Goal: Task Accomplishment & Management: Use online tool/utility

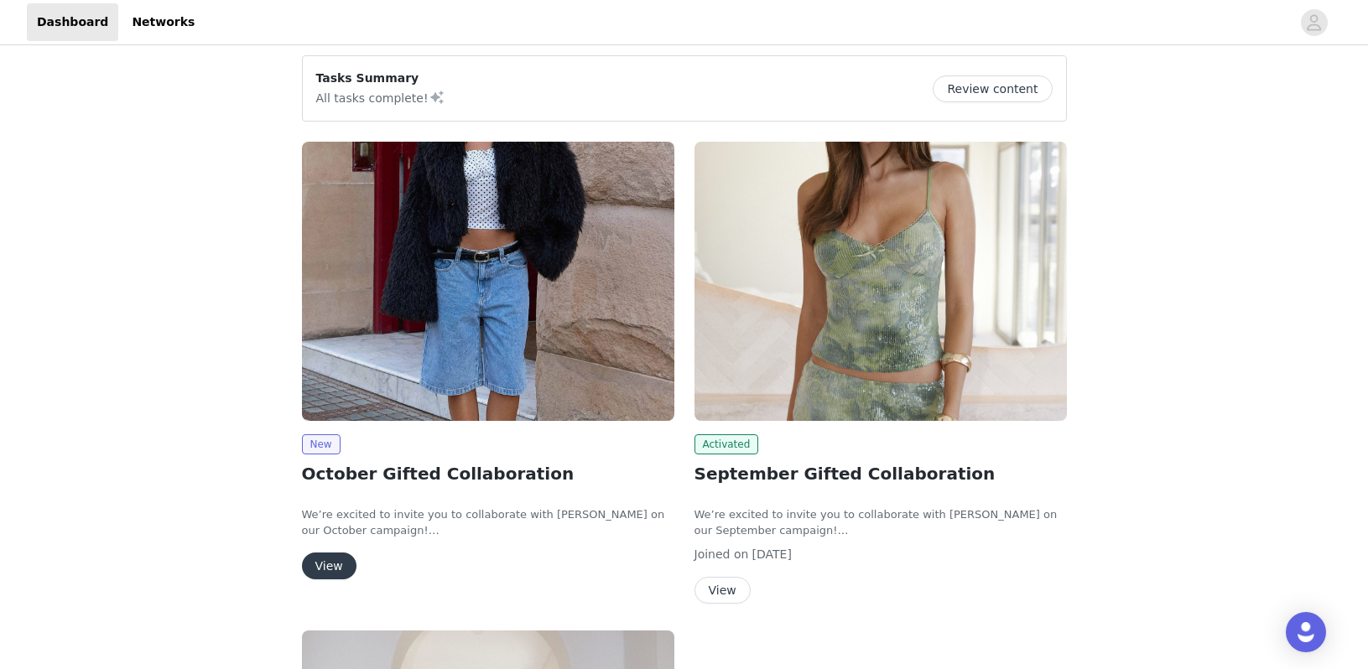
scroll to position [192, 0]
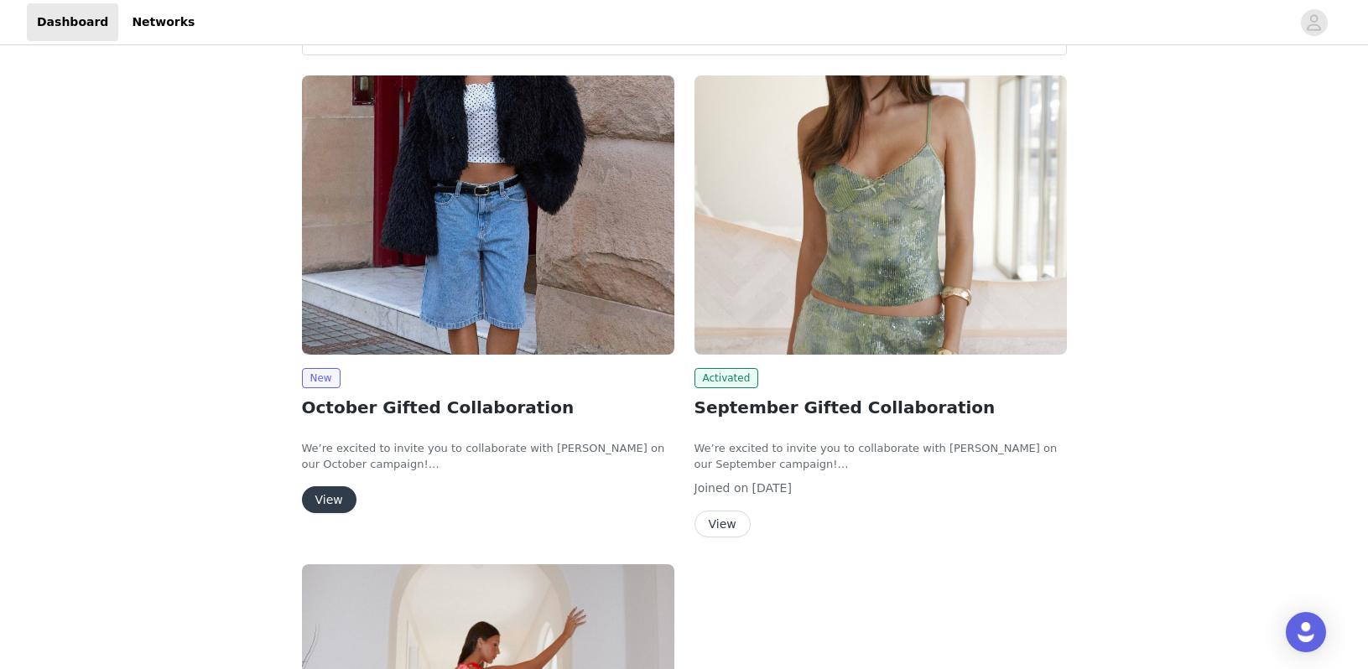
click at [342, 497] on button "View" at bounding box center [329, 499] width 55 height 27
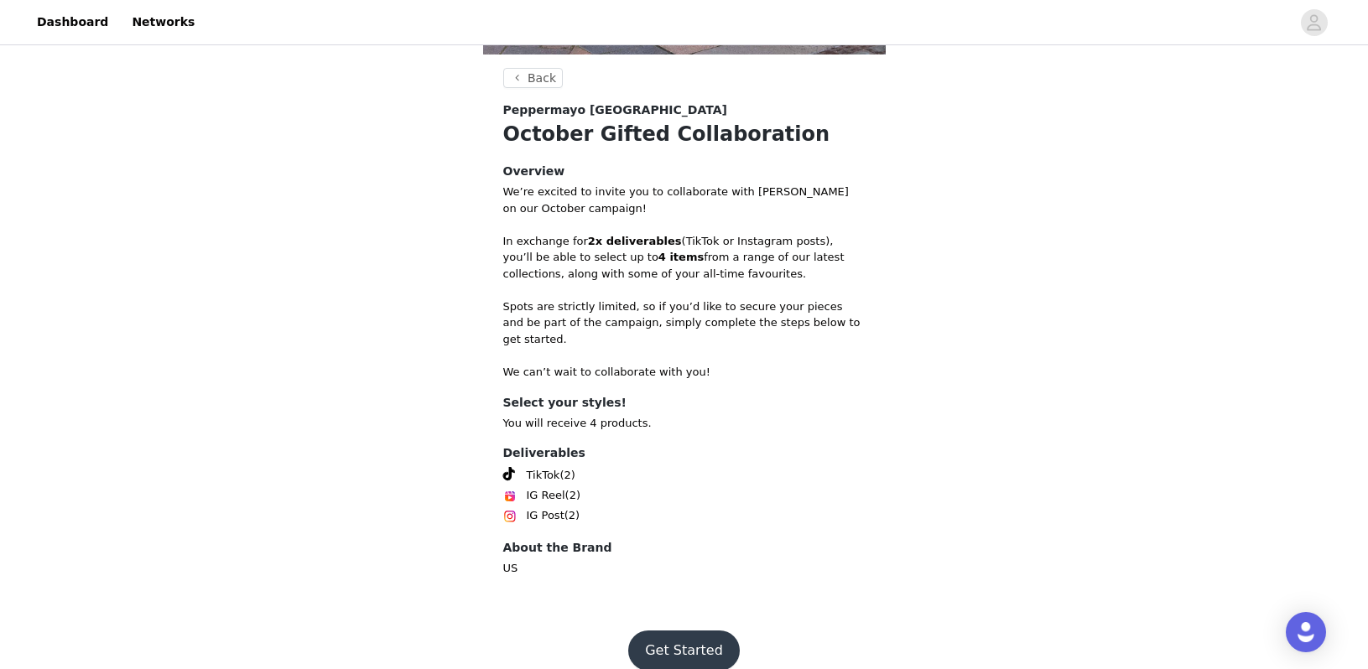
scroll to position [548, 0]
click at [681, 634] on button "Get Started" at bounding box center [684, 652] width 112 height 40
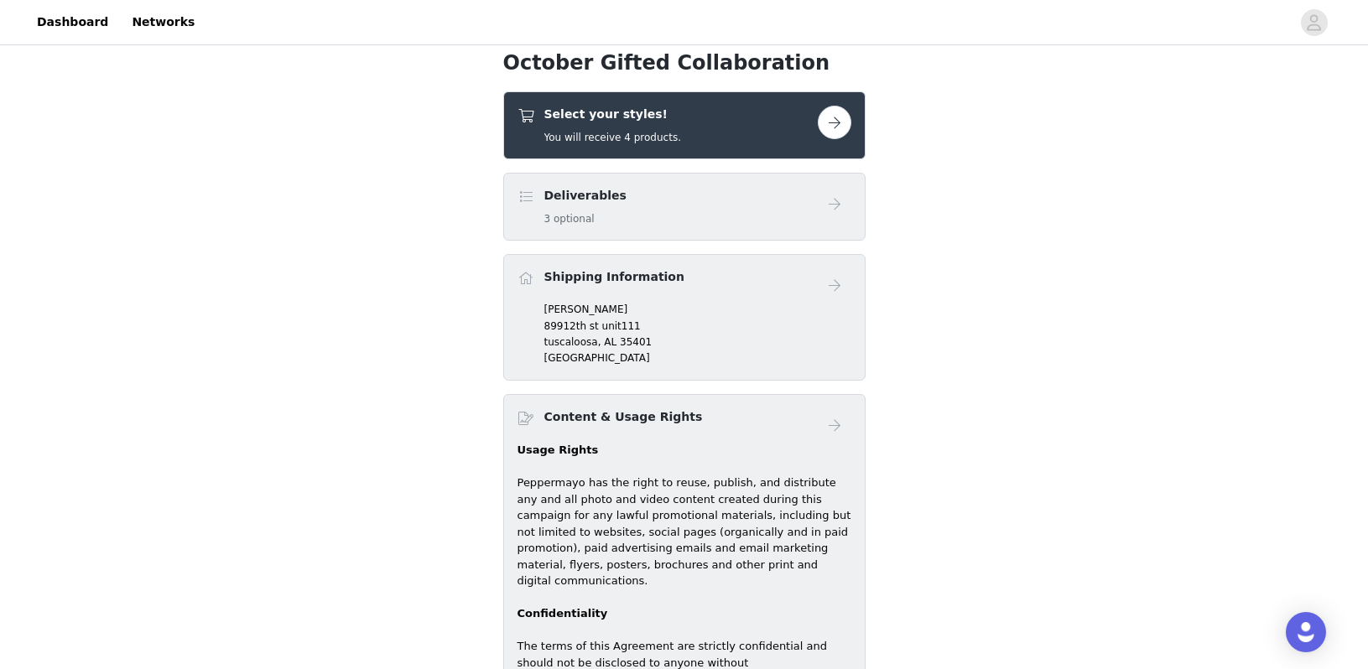
scroll to position [555, 0]
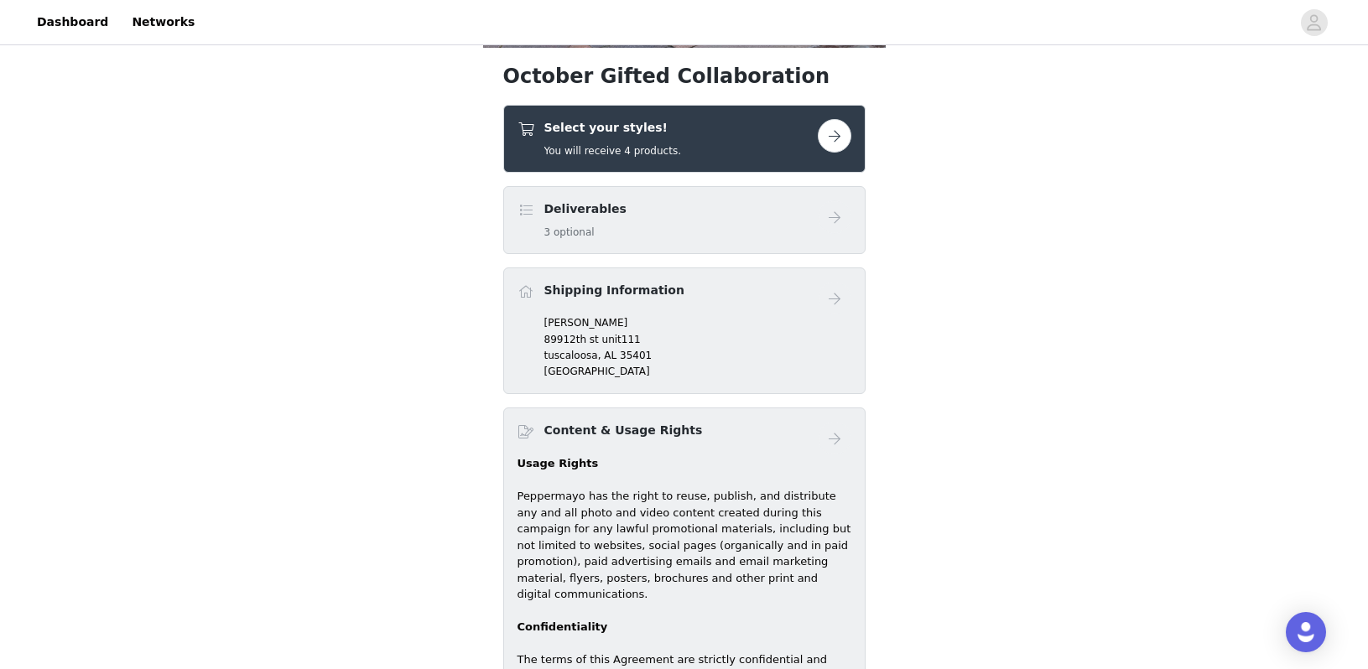
click at [567, 128] on h4 "Select your styles!" at bounding box center [612, 128] width 137 height 18
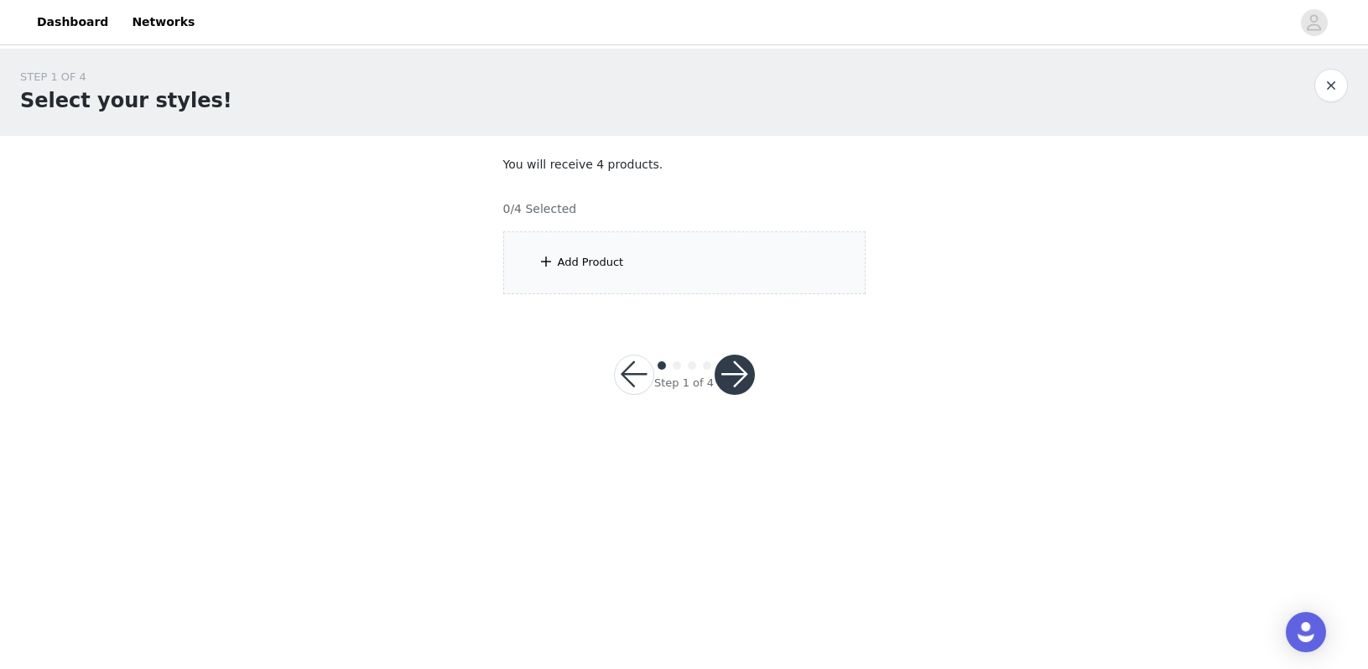
click at [587, 301] on section "You will receive 4 products. 0/4 Selected Add Product" at bounding box center [684, 225] width 403 height 179
click at [587, 266] on div "Add Product" at bounding box center [591, 262] width 66 height 17
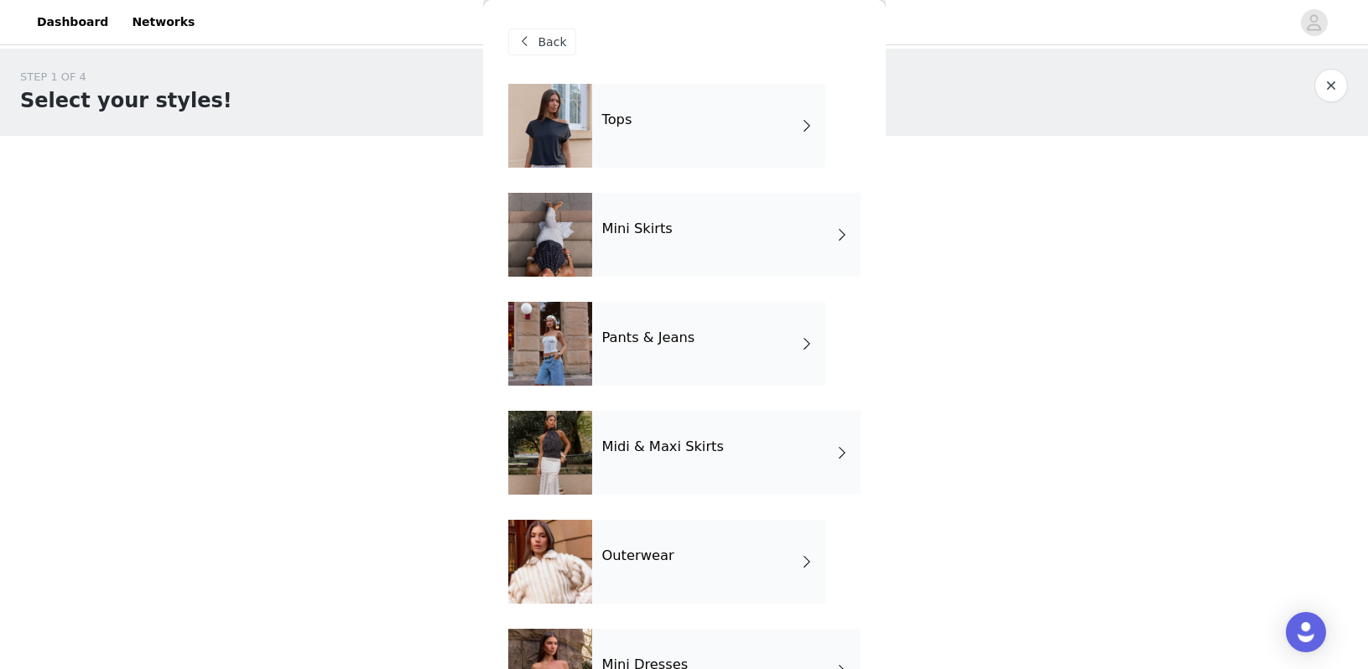
click at [606, 107] on div "Tops" at bounding box center [708, 126] width 233 height 84
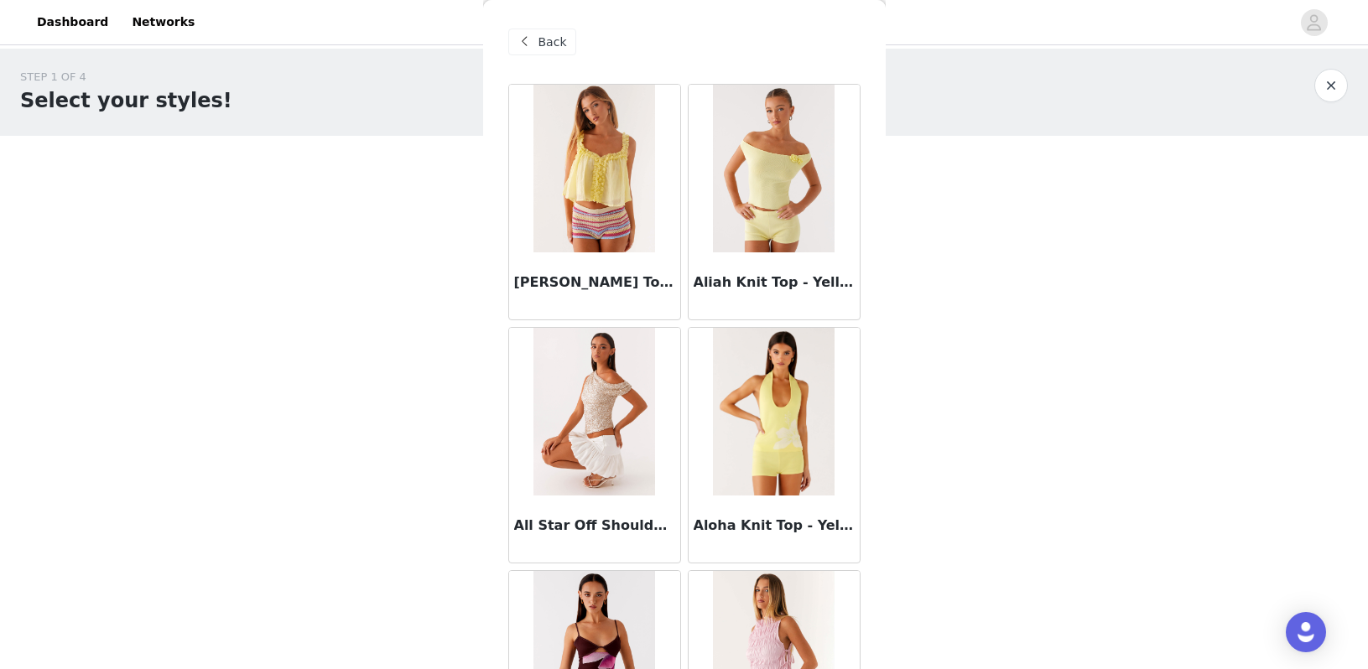
click at [525, 57] on div "Back" at bounding box center [684, 42] width 352 height 84
click at [550, 43] on span "Back" at bounding box center [552, 43] width 29 height 18
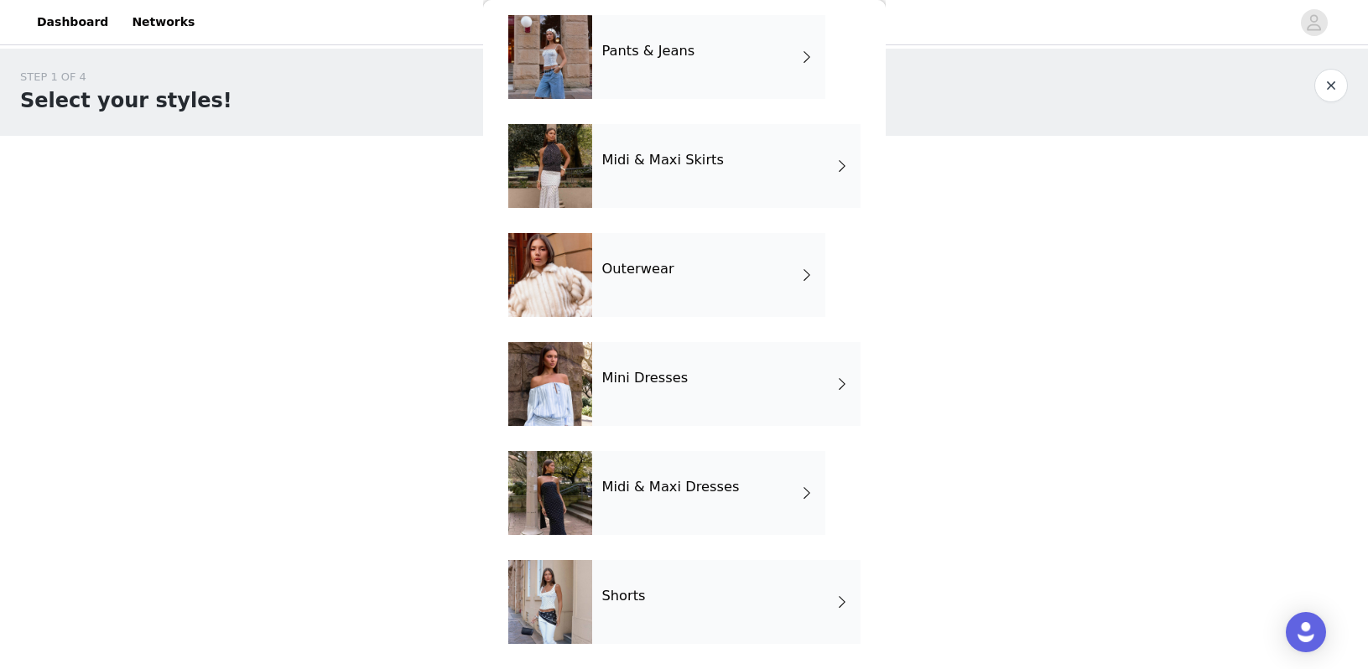
scroll to position [287, 0]
click at [563, 491] on div at bounding box center [550, 493] width 84 height 84
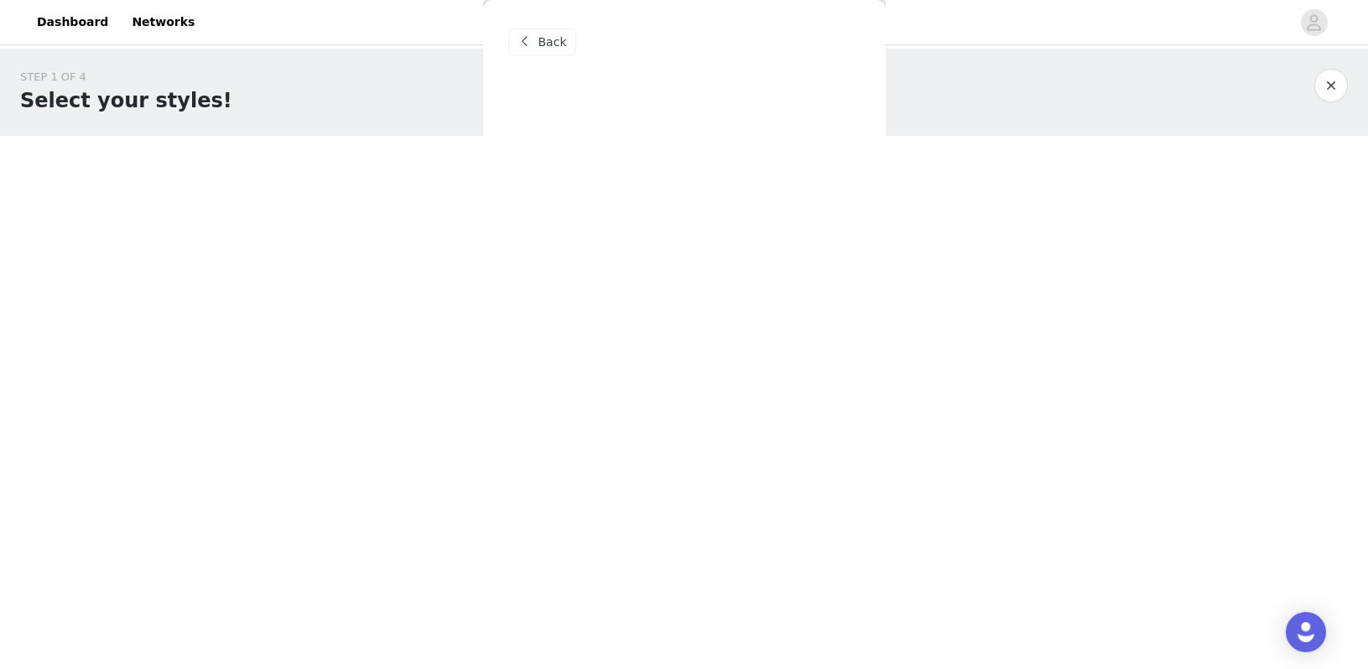
scroll to position [0, 0]
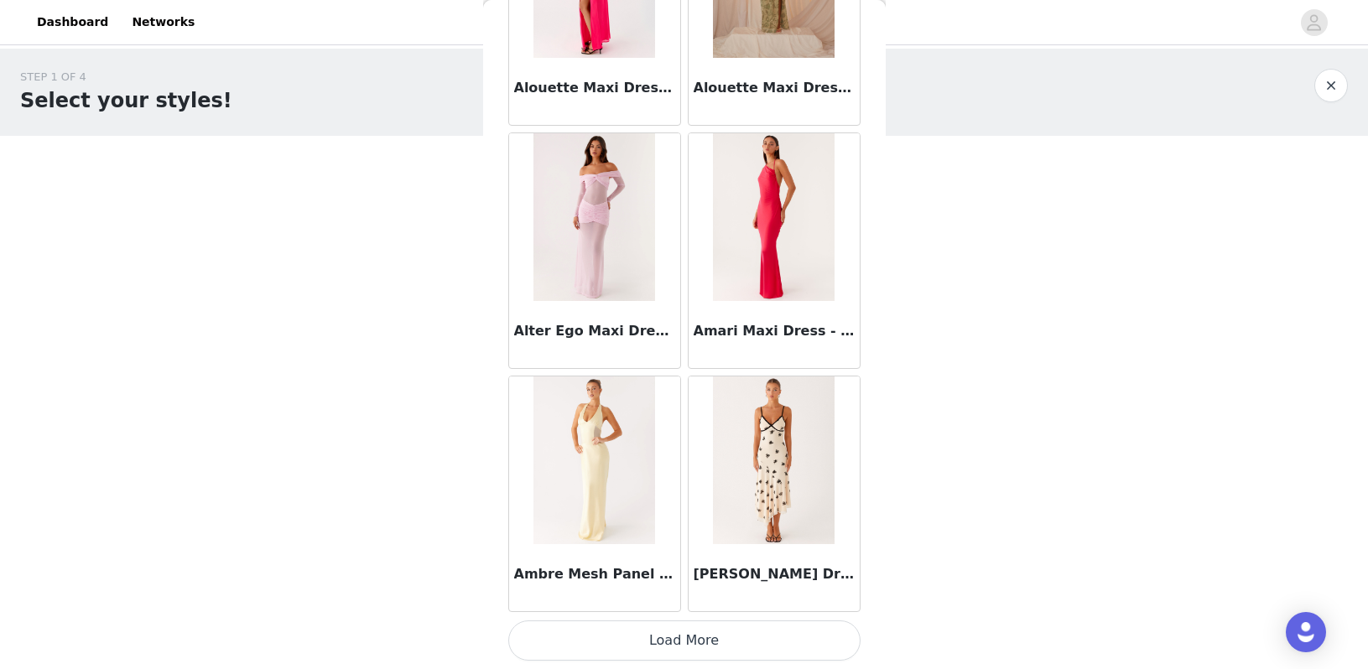
click at [653, 647] on button "Load More" at bounding box center [684, 641] width 352 height 40
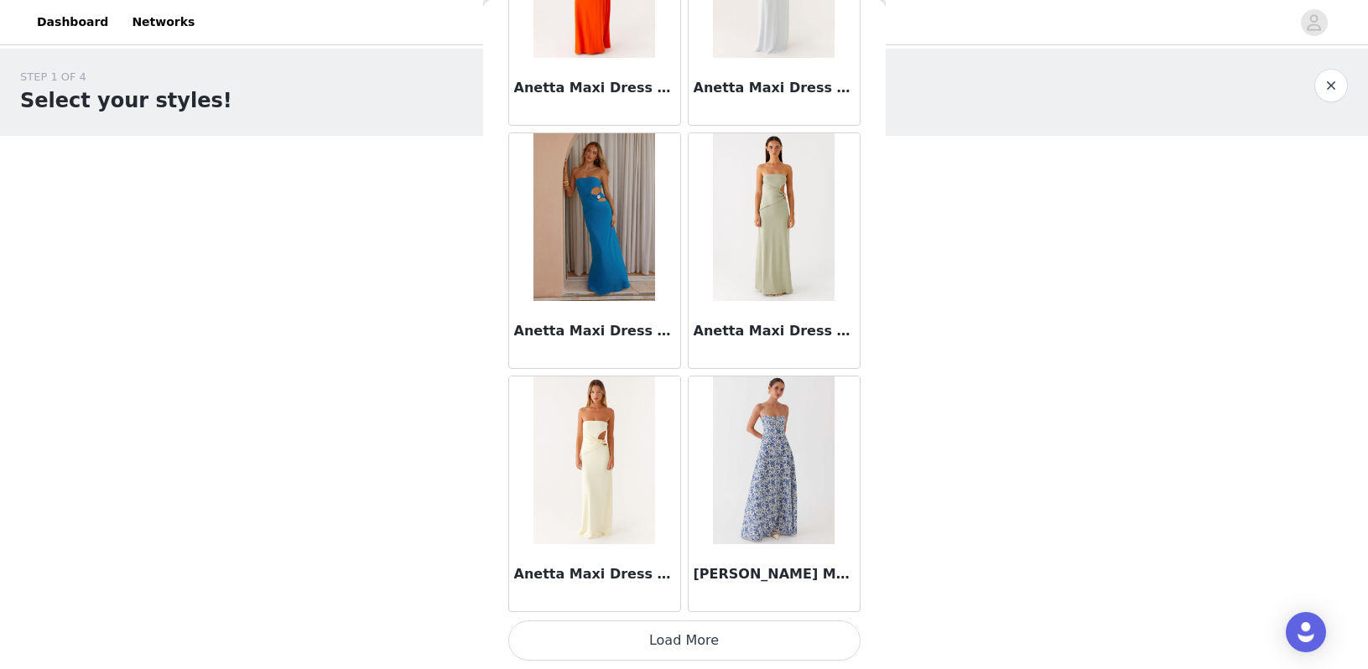
click at [653, 647] on button "Load More" at bounding box center [684, 641] width 352 height 40
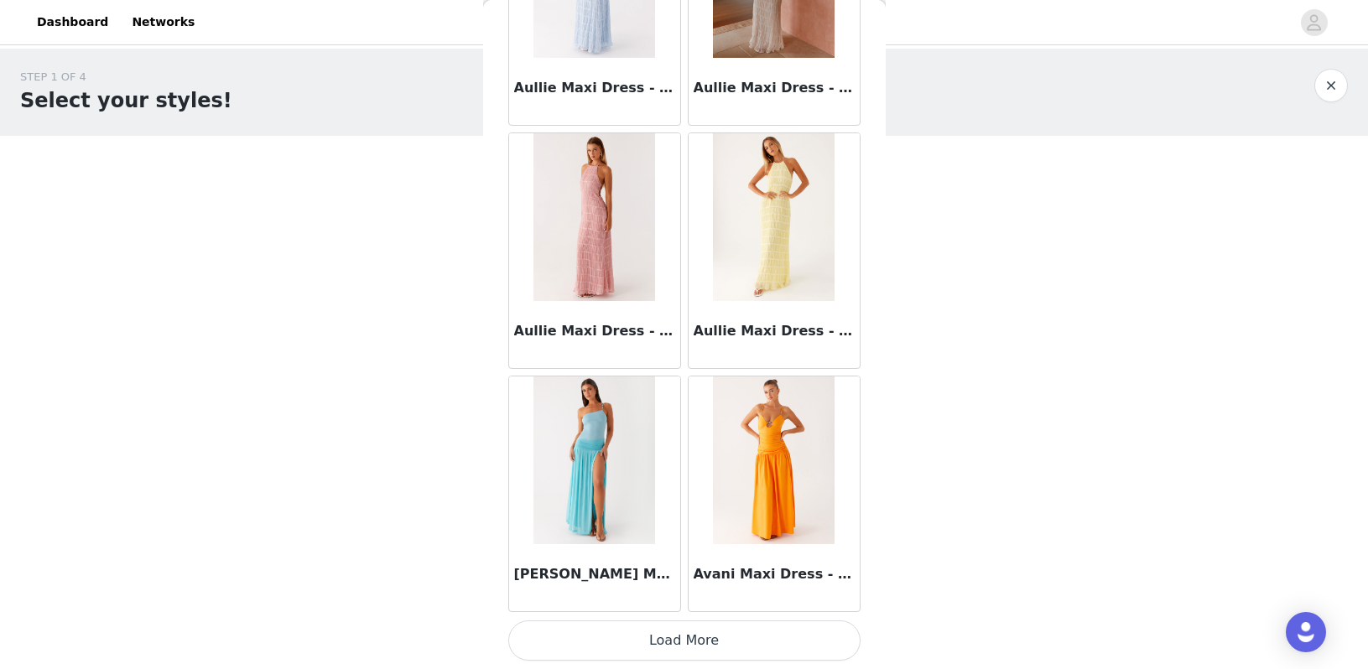
click at [653, 645] on button "Load More" at bounding box center [684, 641] width 352 height 40
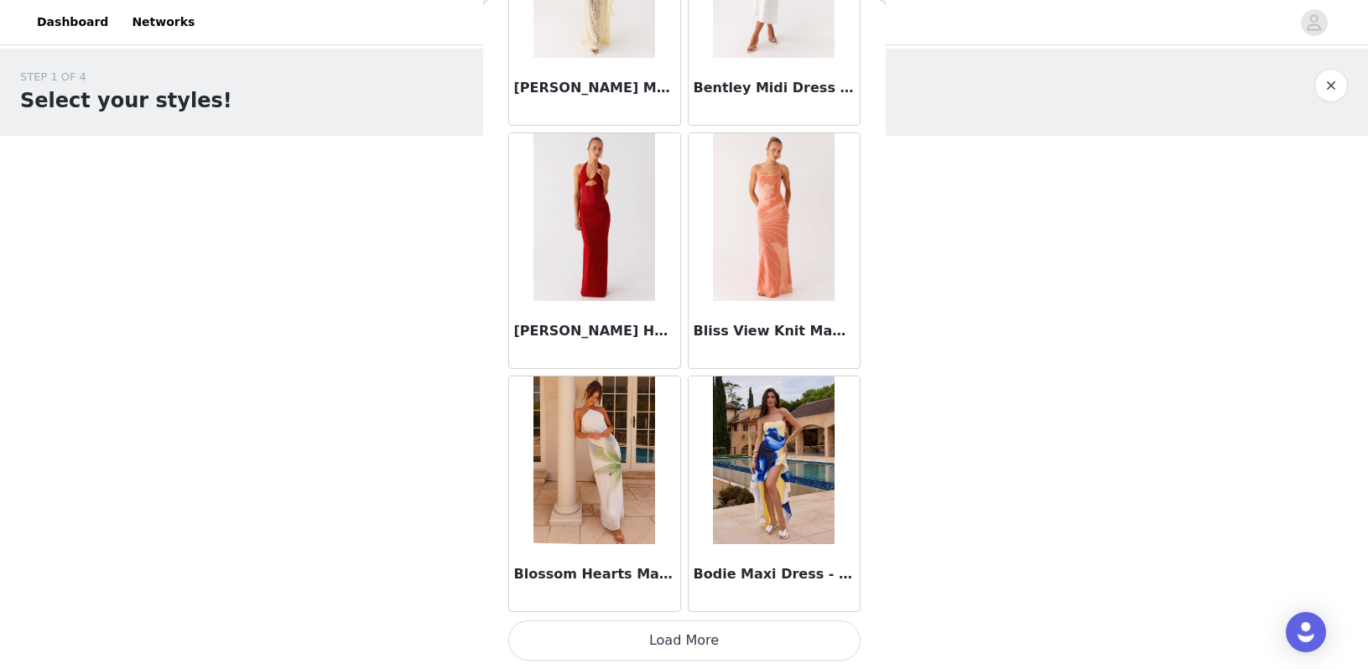
click at [653, 647] on button "Load More" at bounding box center [684, 641] width 352 height 40
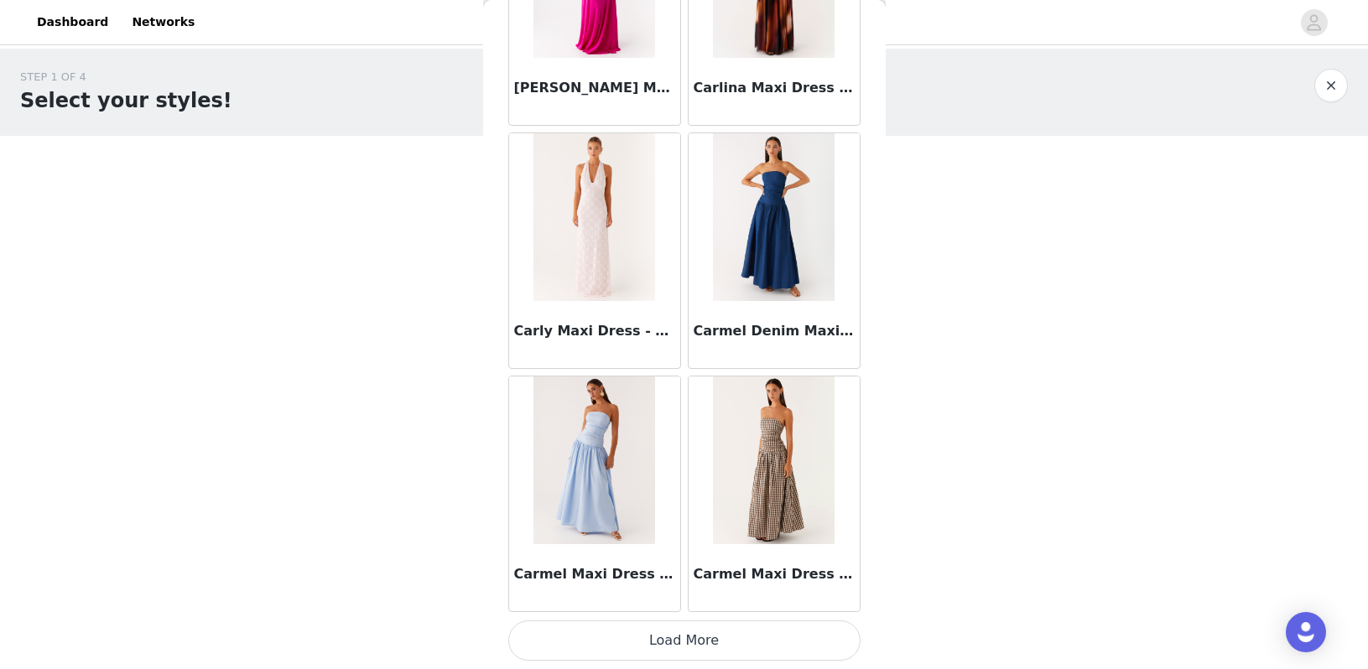
click at [653, 647] on button "Load More" at bounding box center [684, 641] width 352 height 40
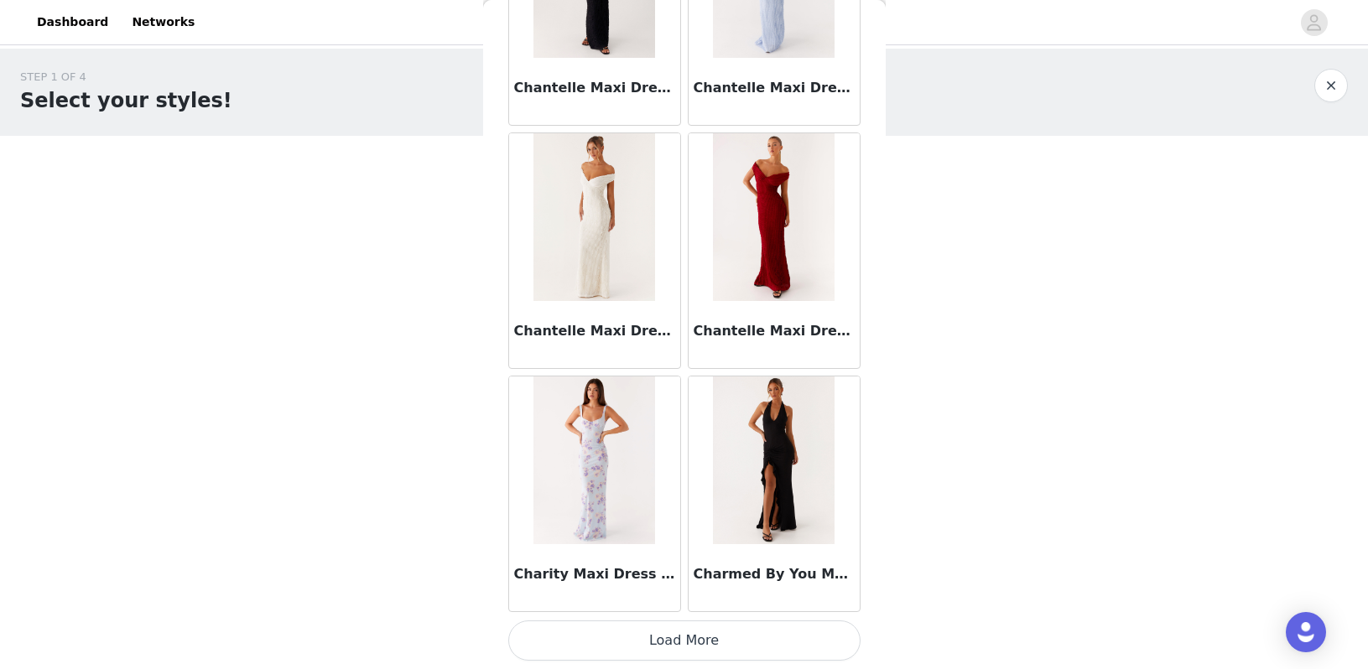
scroll to position [0, 0]
click at [653, 645] on button "Load More" at bounding box center [684, 641] width 352 height 40
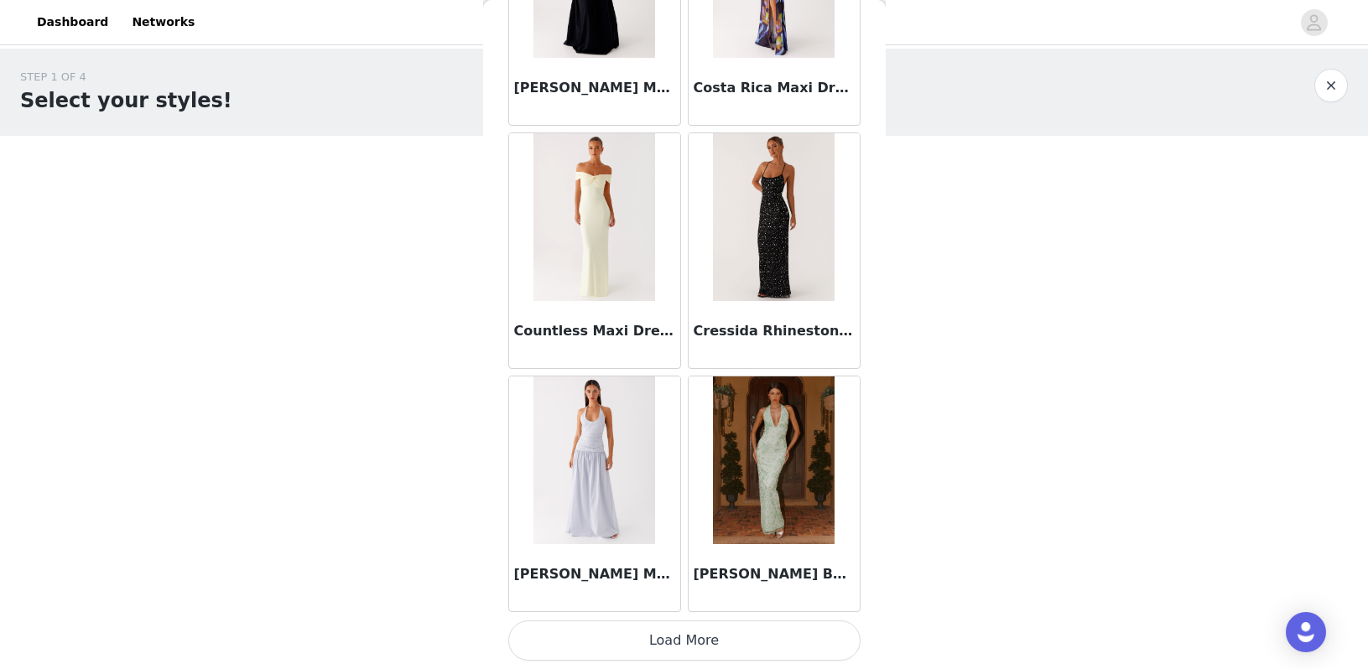
click at [653, 634] on button "Load More" at bounding box center [684, 641] width 352 height 40
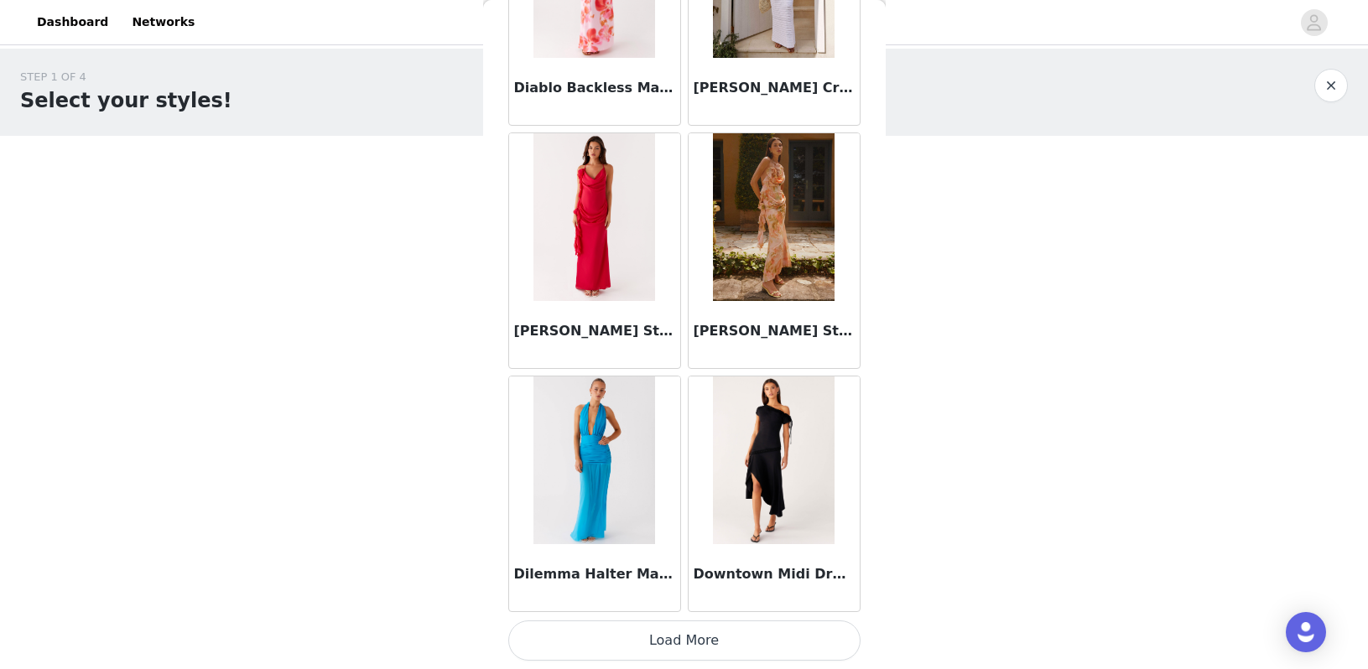
click at [653, 634] on button "Load More" at bounding box center [684, 641] width 352 height 40
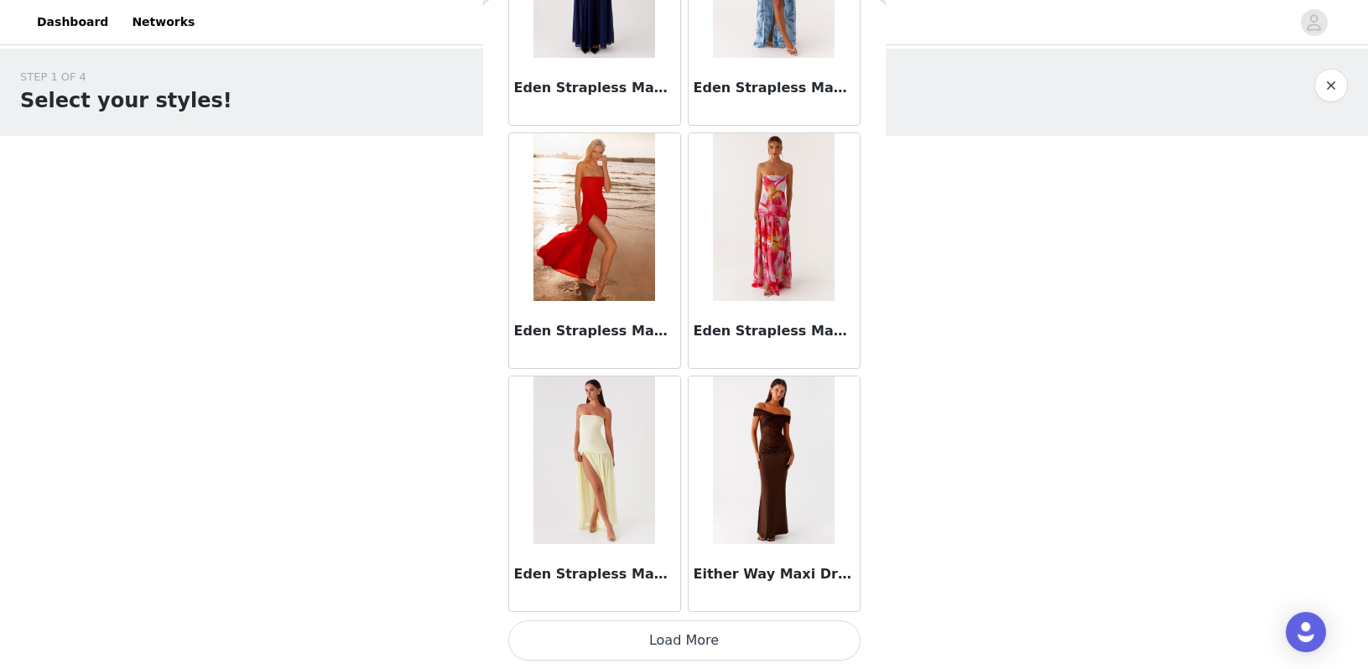
click at [653, 642] on button "Load More" at bounding box center [684, 641] width 352 height 40
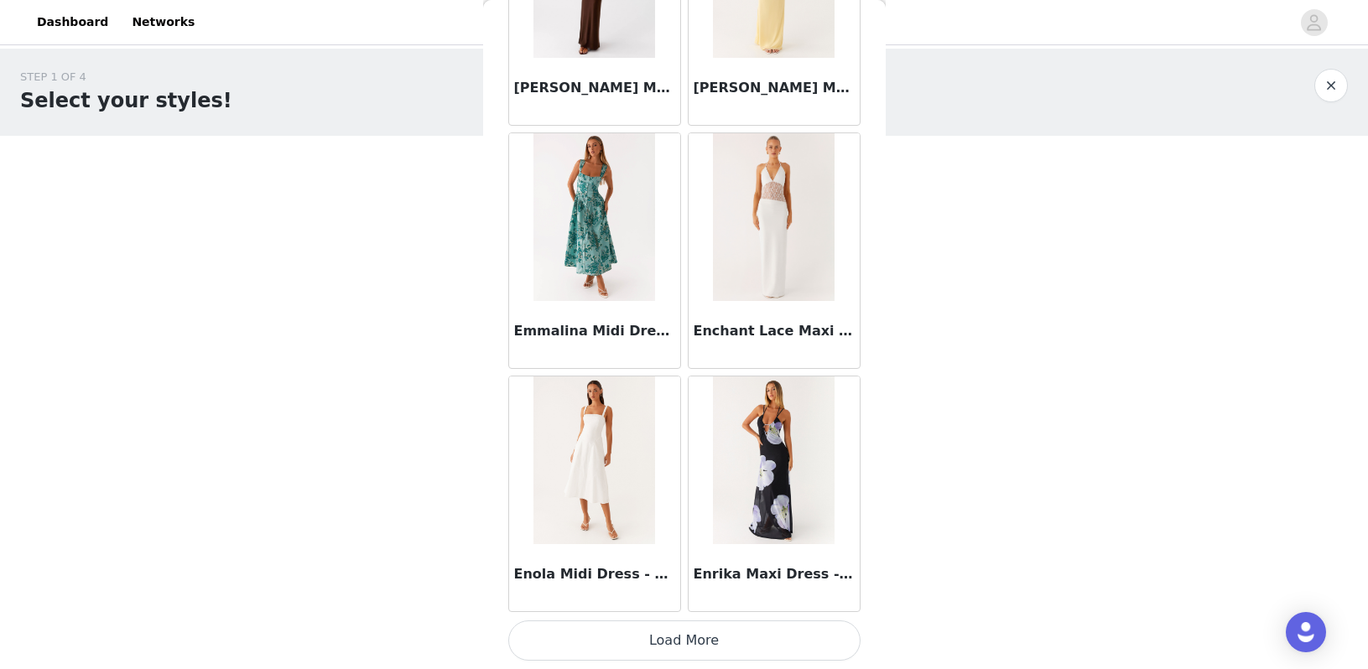
click at [653, 642] on button "Load More" at bounding box center [684, 641] width 352 height 40
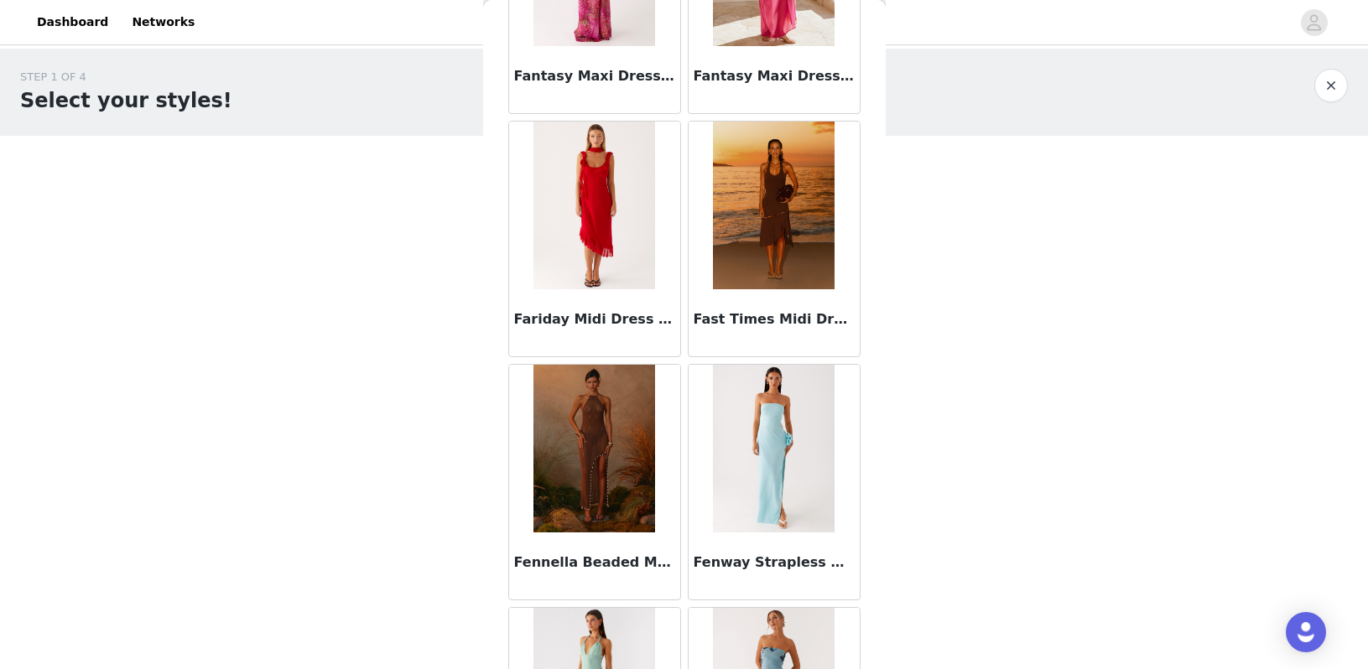
scroll to position [25747, 0]
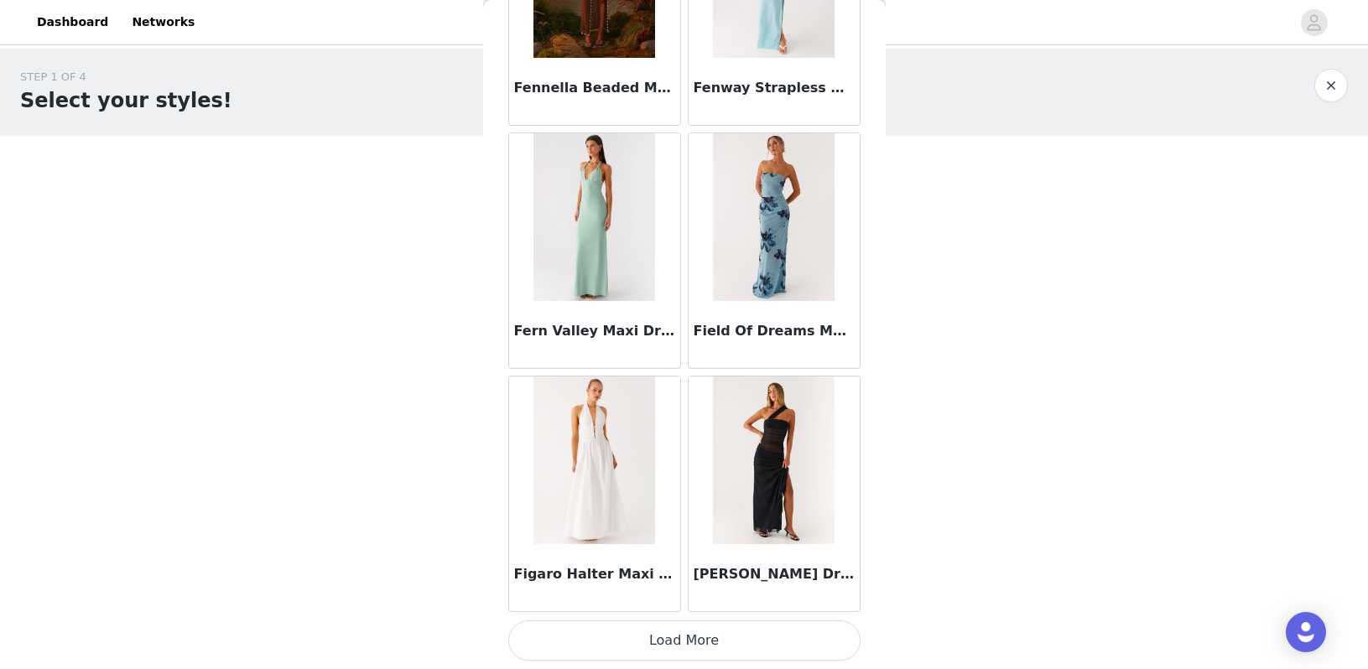
click at [653, 642] on button "Load More" at bounding box center [684, 641] width 352 height 40
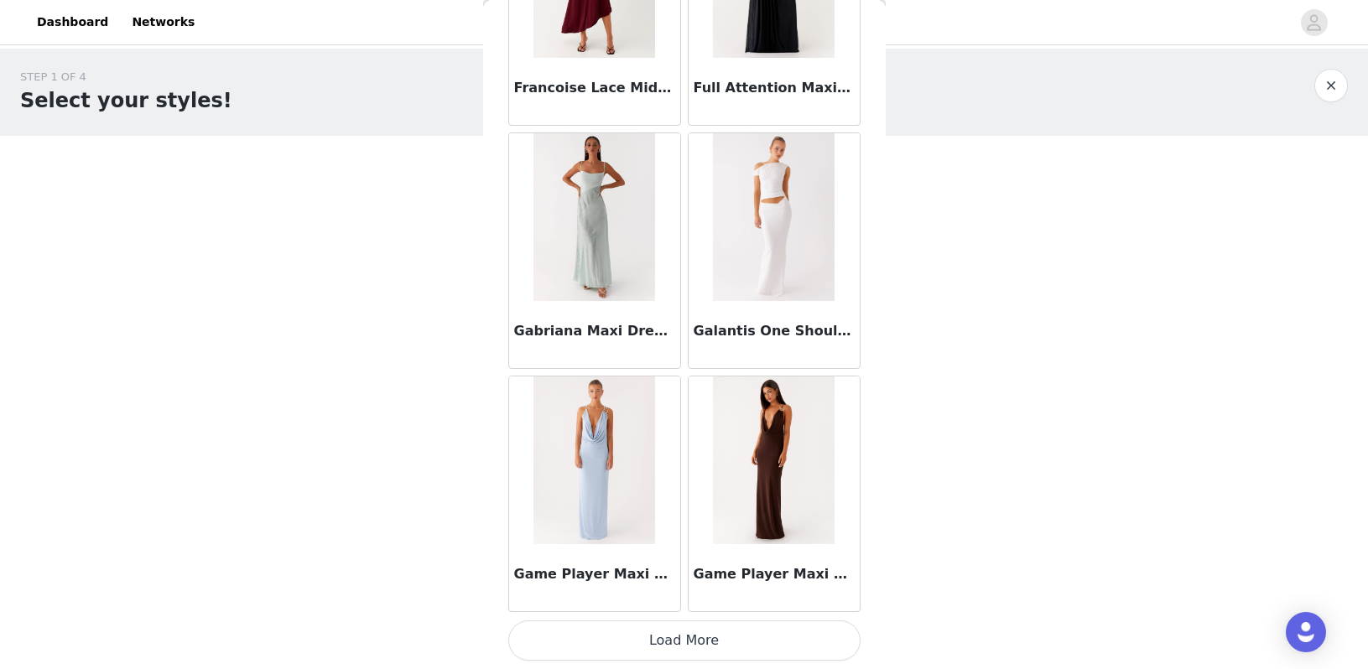
scroll to position [28645, 0]
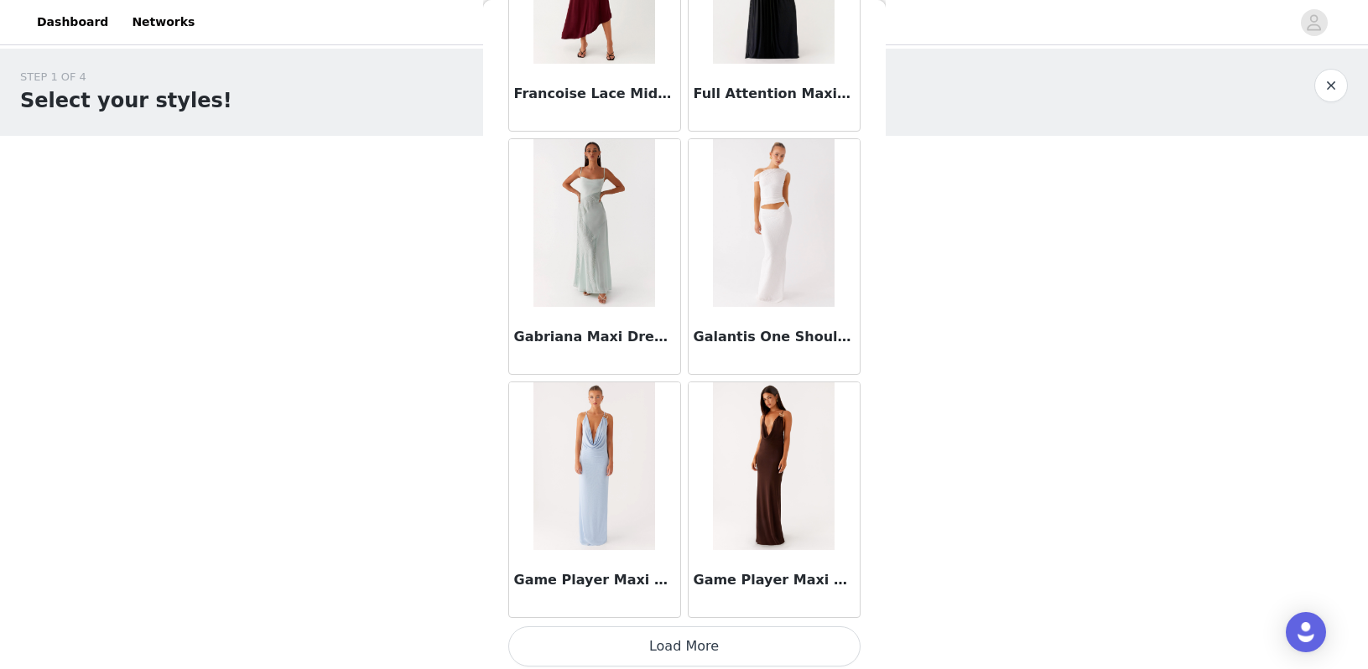
click at [653, 631] on button "Load More" at bounding box center [684, 647] width 352 height 40
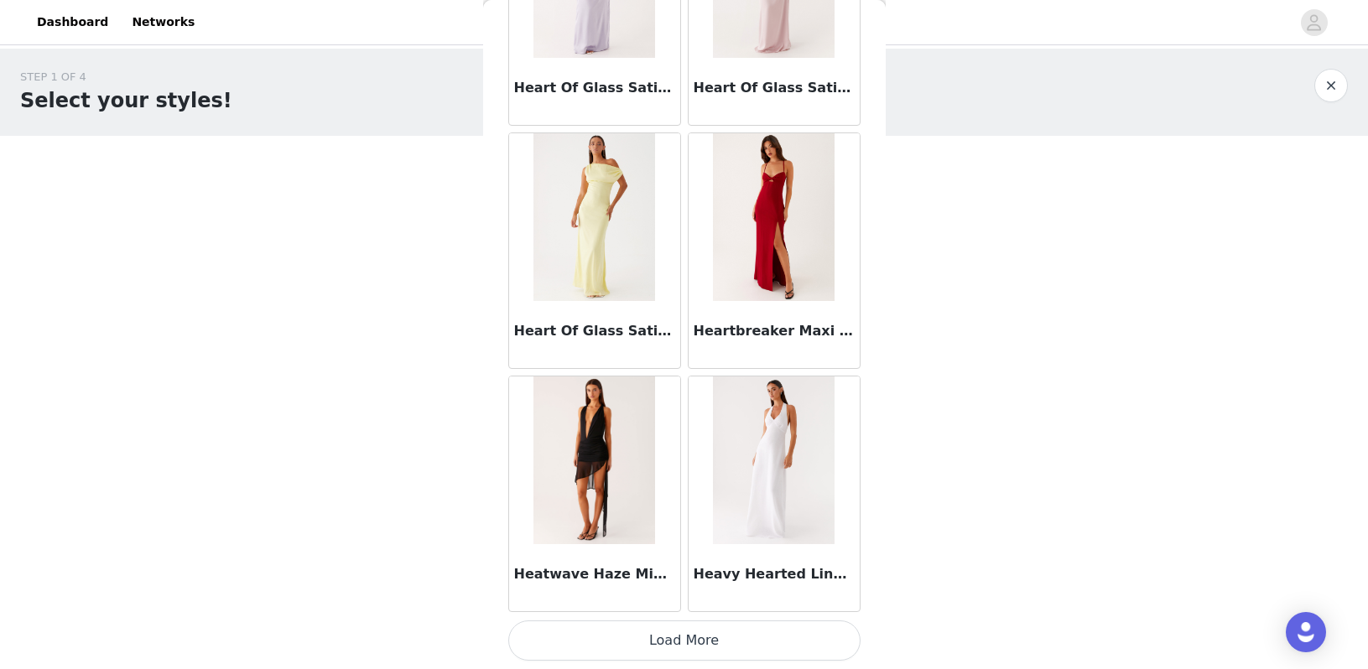
scroll to position [0, 0]
click at [693, 637] on button "Load More" at bounding box center [684, 641] width 352 height 40
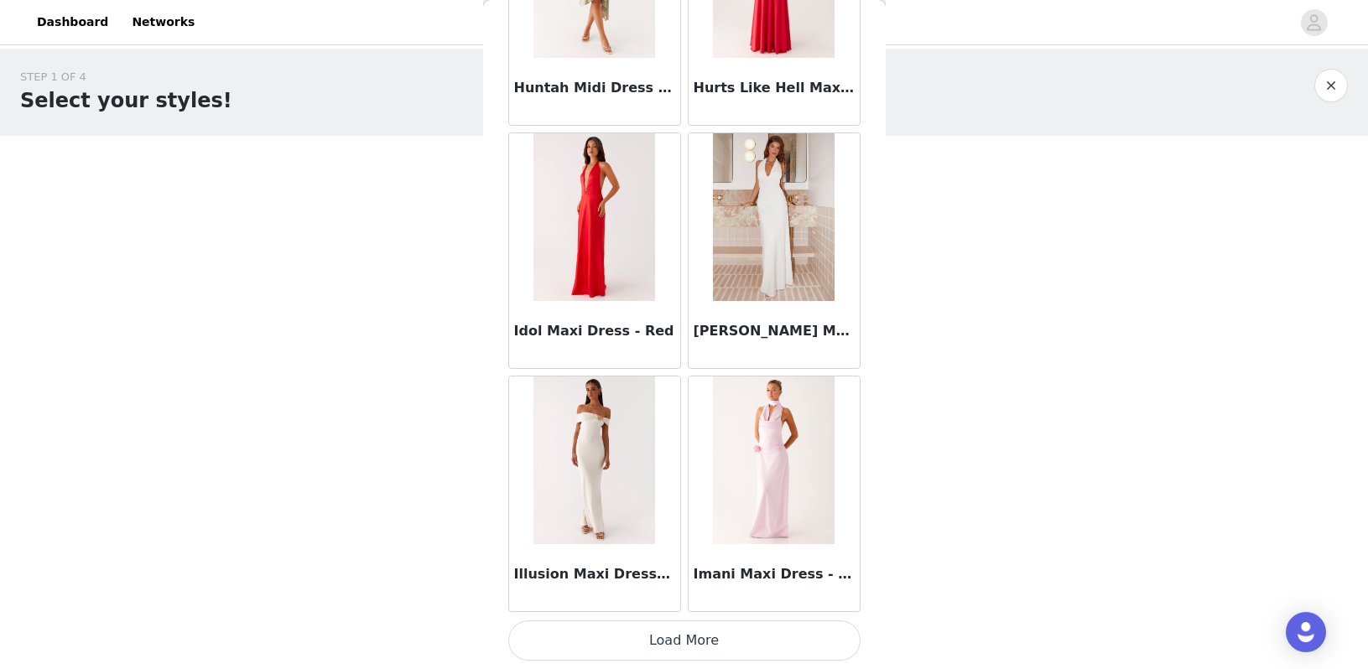
click at [693, 637] on button "Load More" at bounding box center [684, 641] width 352 height 40
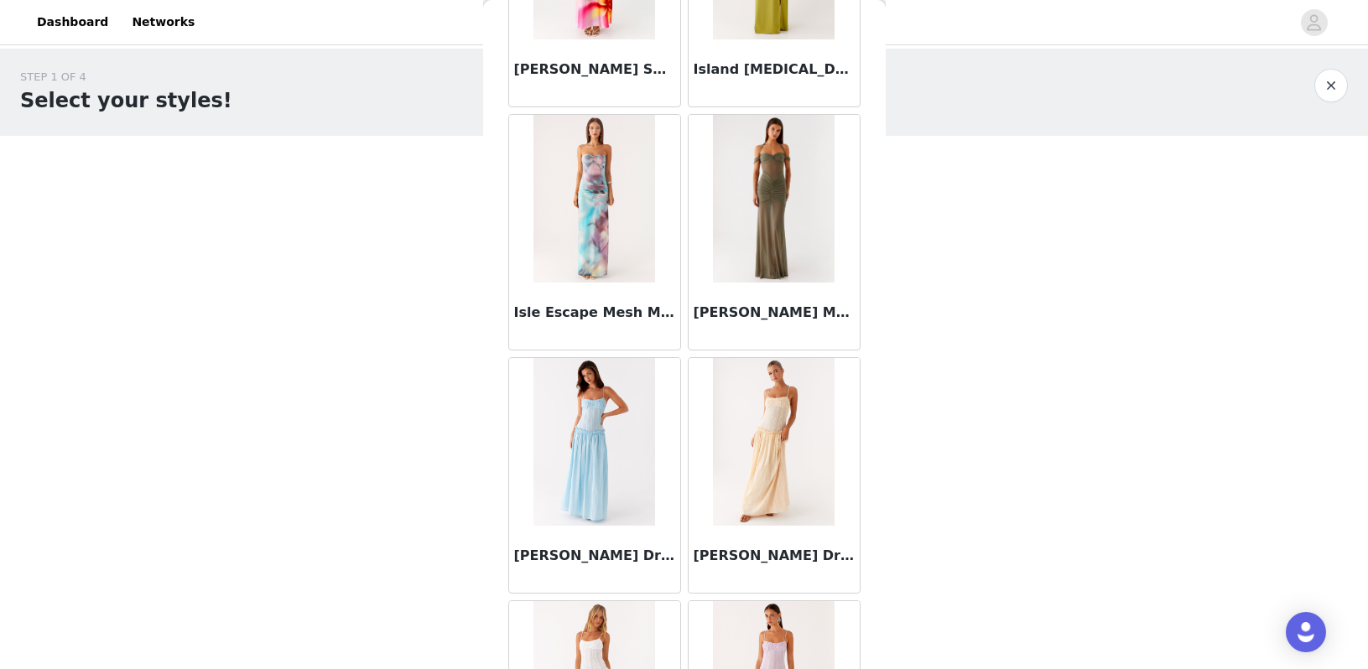
scroll to position [35504, 0]
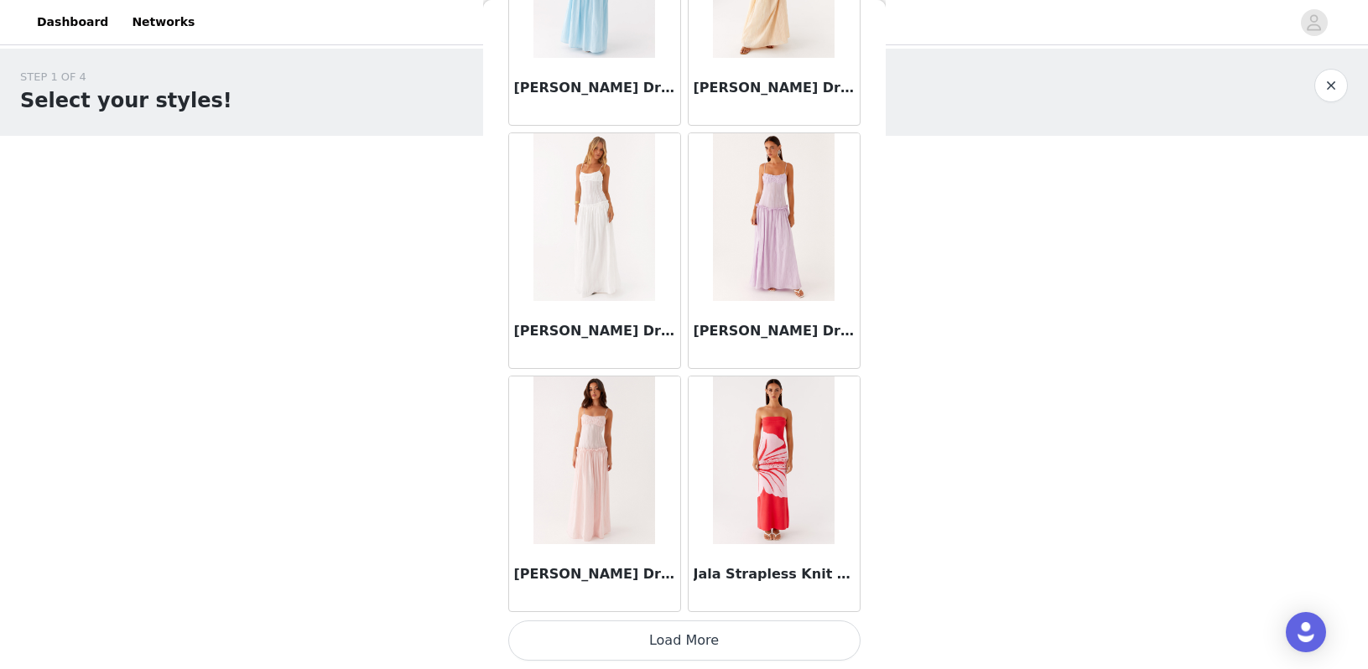
click at [693, 621] on button "Load More" at bounding box center [684, 641] width 352 height 40
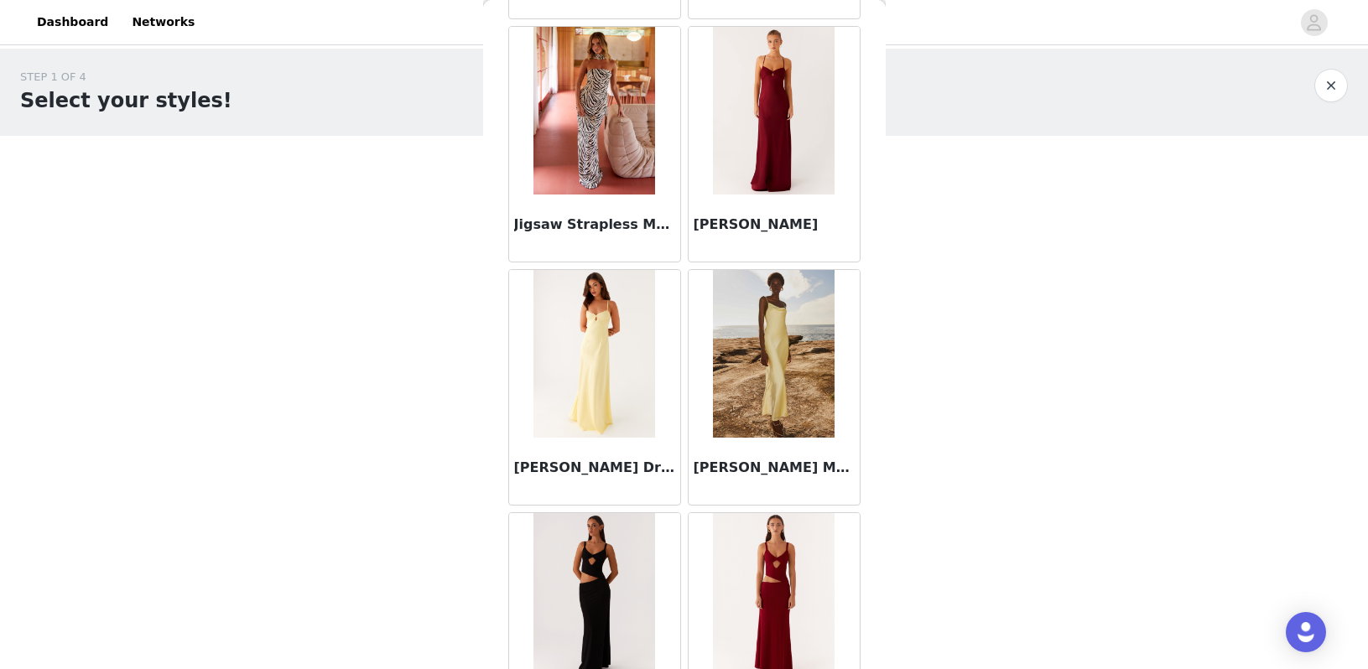
scroll to position [37514, 0]
click at [580, 101] on img at bounding box center [594, 112] width 122 height 168
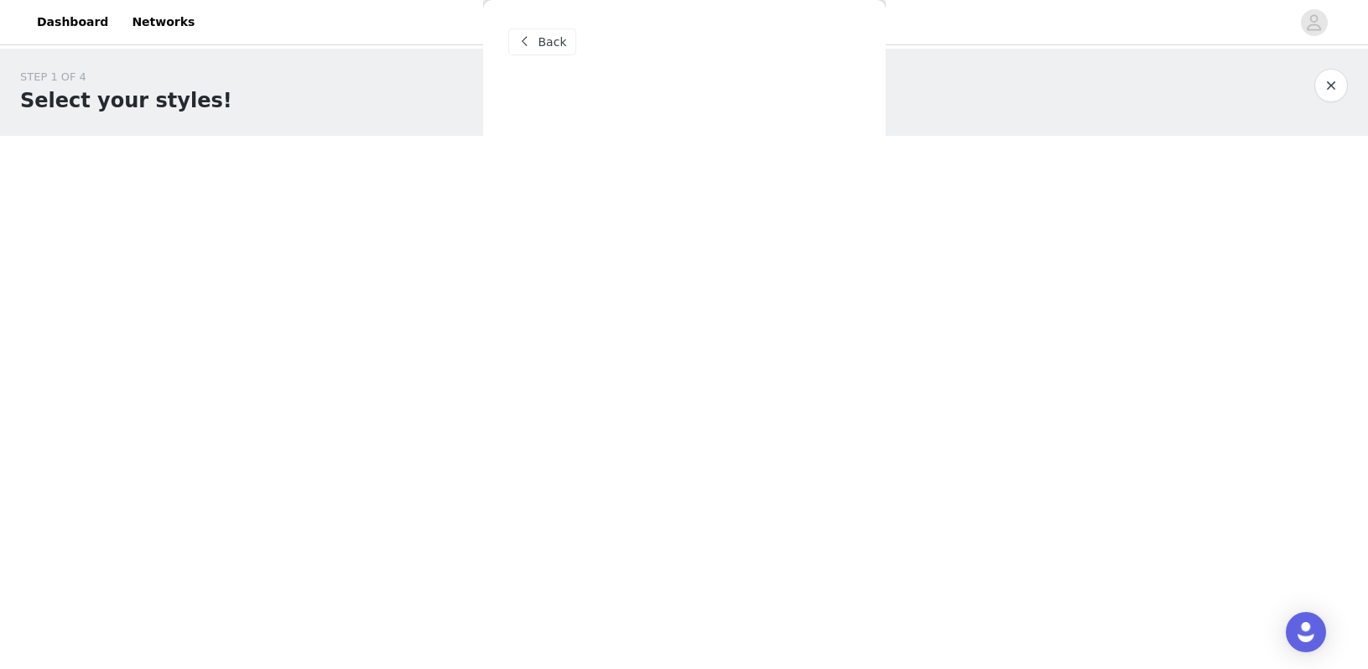
scroll to position [0, 0]
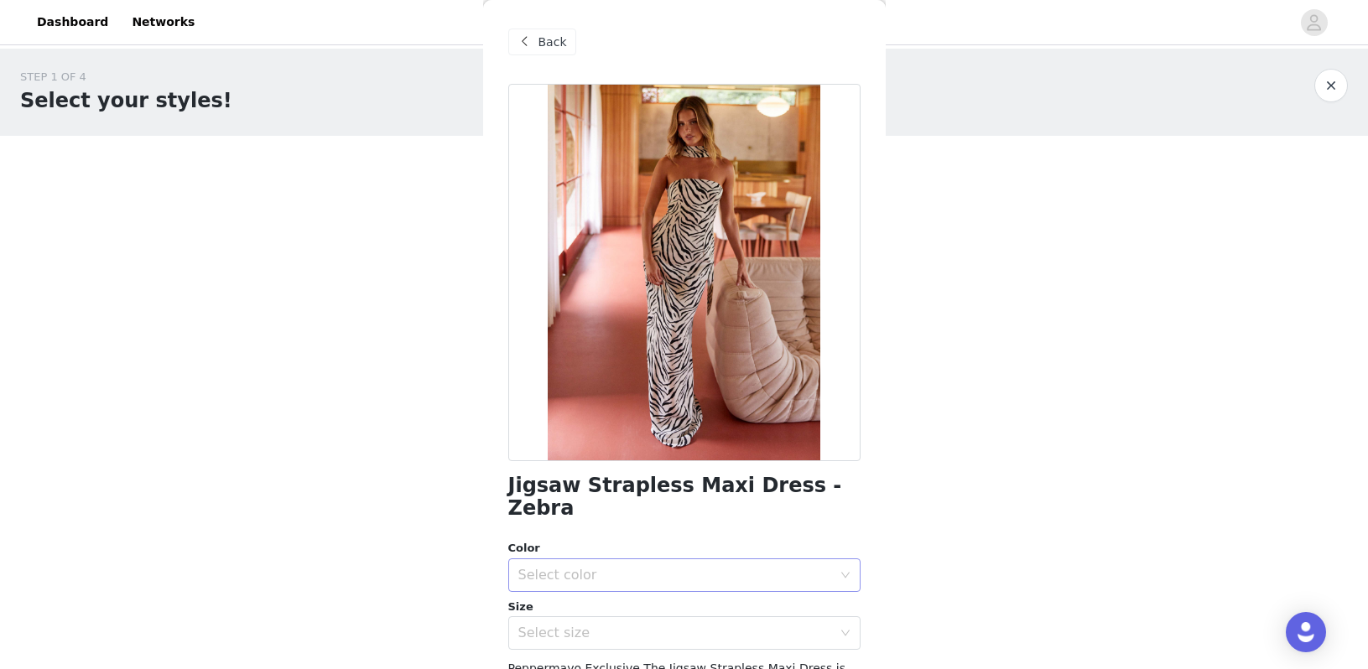
click at [647, 567] on div "Select color" at bounding box center [675, 575] width 314 height 17
click at [629, 594] on li "Zebra" at bounding box center [684, 588] width 352 height 27
click at [629, 625] on div "Select size" at bounding box center [675, 633] width 314 height 17
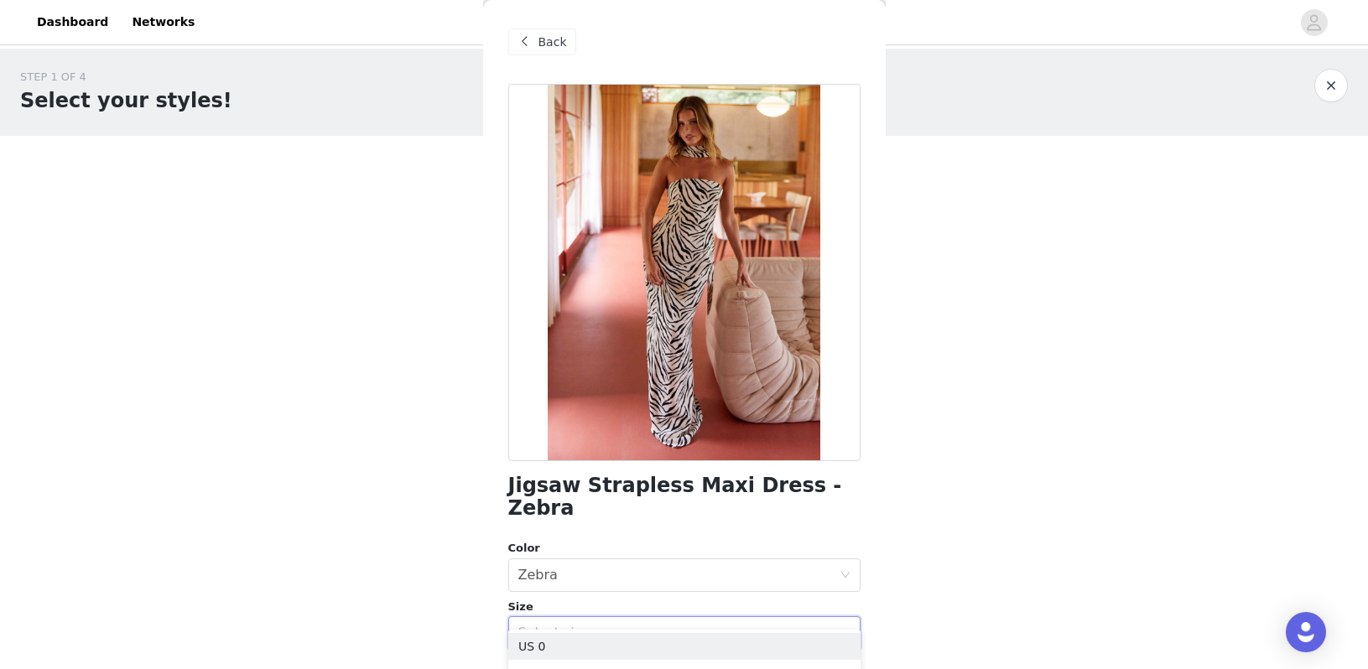
scroll to position [130, 0]
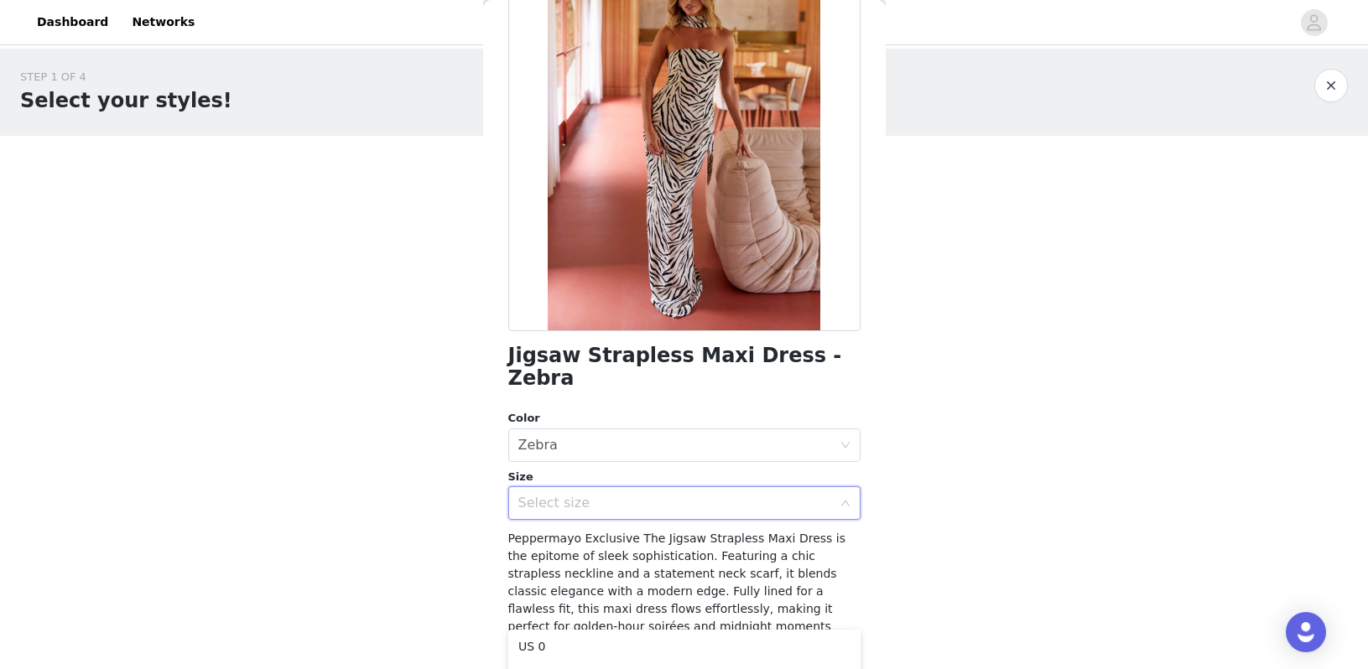
click at [612, 495] on div "Select size" at bounding box center [675, 503] width 314 height 17
click at [611, 495] on div "Select size" at bounding box center [675, 503] width 314 height 17
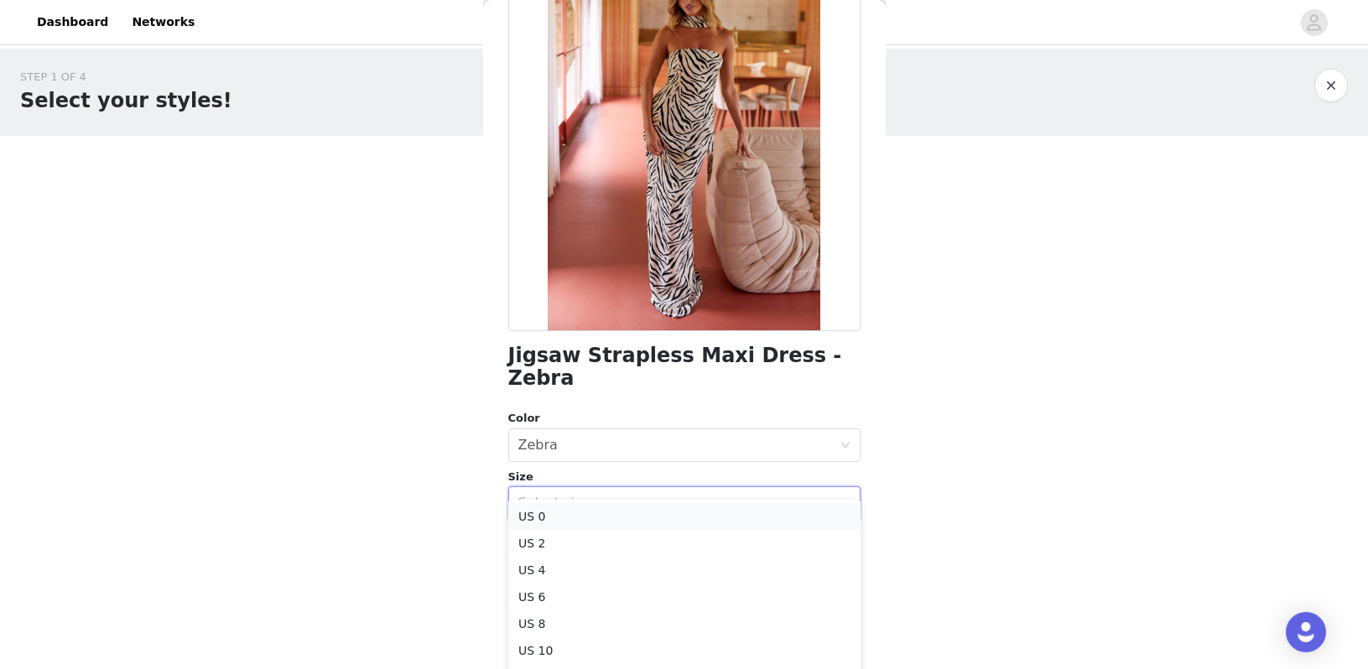
scroll to position [0, 0]
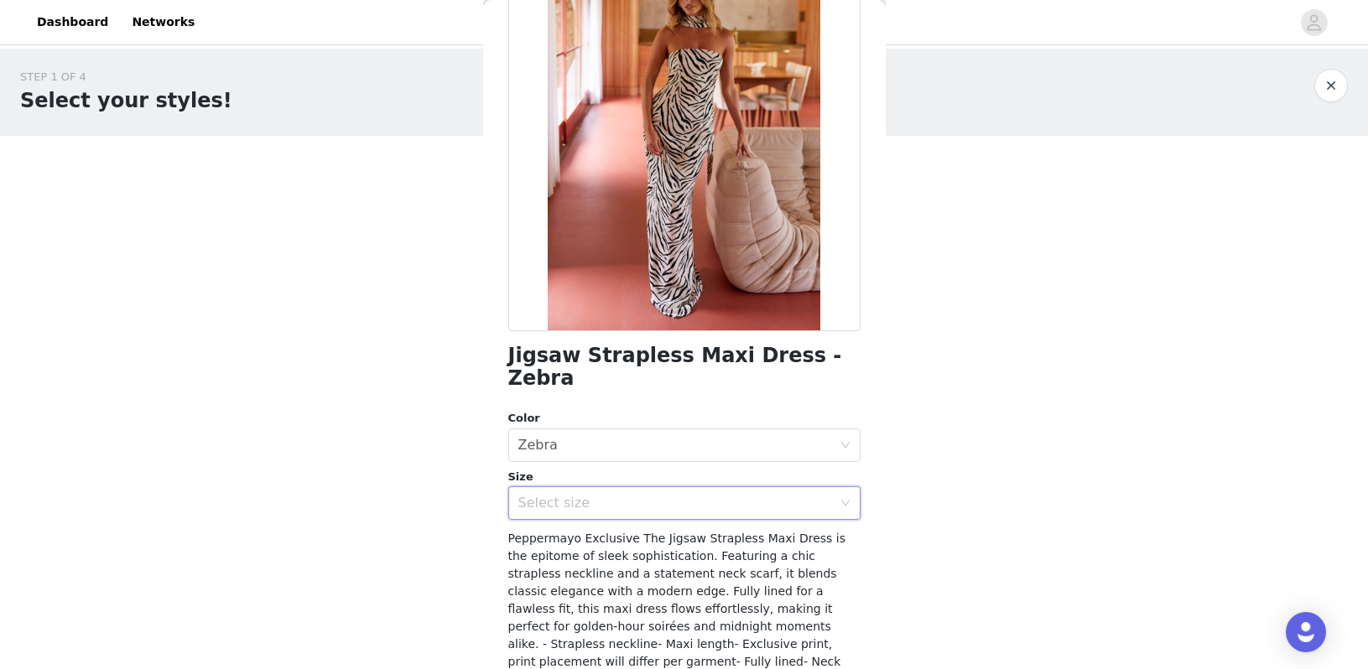
click at [971, 373] on div "STEP 1 OF 4 Select your styles! You will receive 4 products. 0/4 Selected Add P…" at bounding box center [684, 242] width 1368 height 387
click at [794, 469] on div "Size" at bounding box center [684, 477] width 352 height 17
click at [792, 495] on div "Select size" at bounding box center [675, 503] width 314 height 17
